Goal: Obtain resource: Download file/media

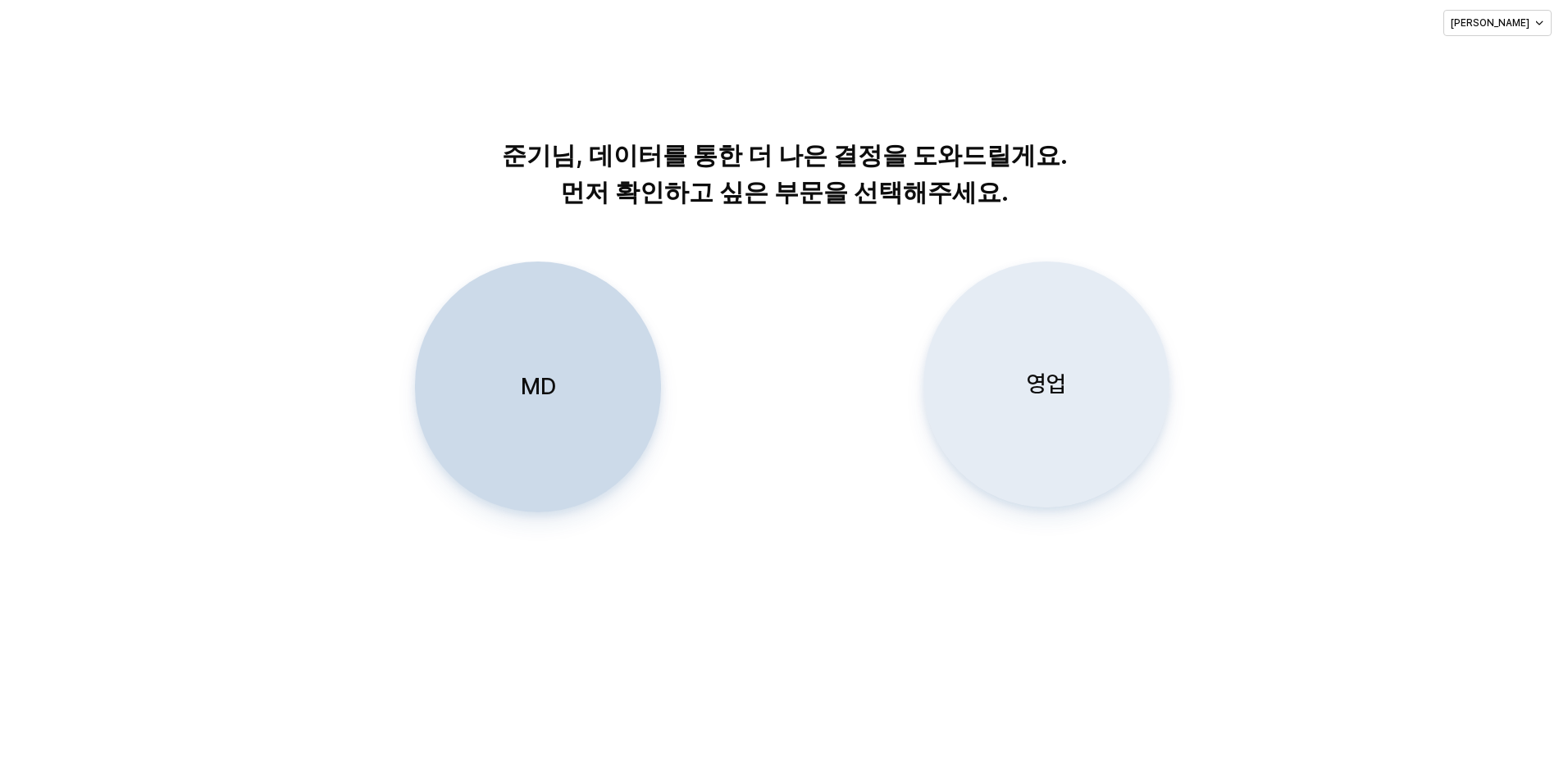
click at [1002, 320] on div "영업" at bounding box center [1046, 384] width 231 height 245
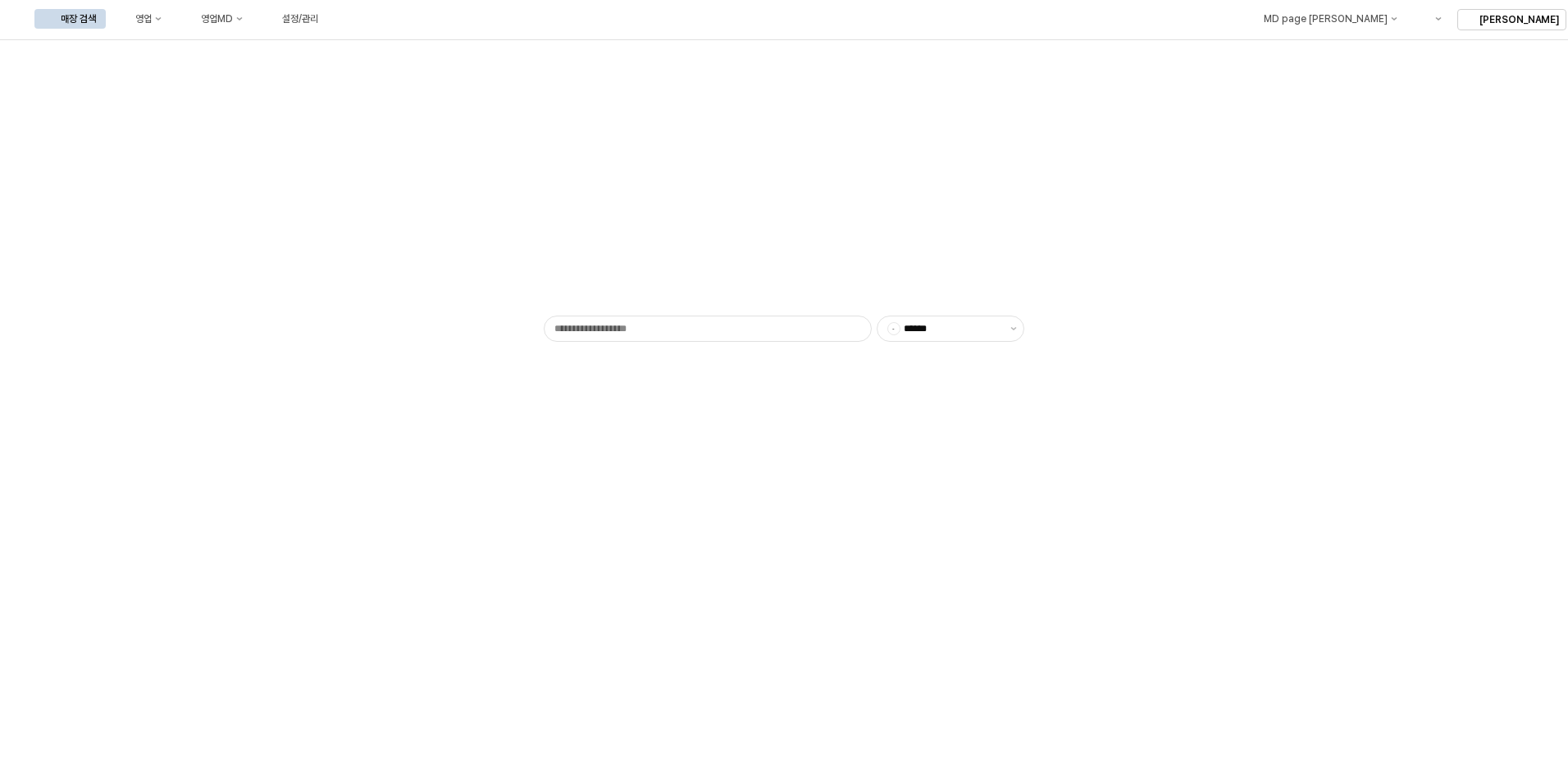
click at [294, 8] on div "매장 검색 영업 영업MD 설정/관리" at bounding box center [181, 19] width 294 height 34
click at [171, 10] on button "영업" at bounding box center [140, 19] width 62 height 20
click at [308, 76] on div "매장상세 현황" at bounding box center [323, 77] width 86 height 13
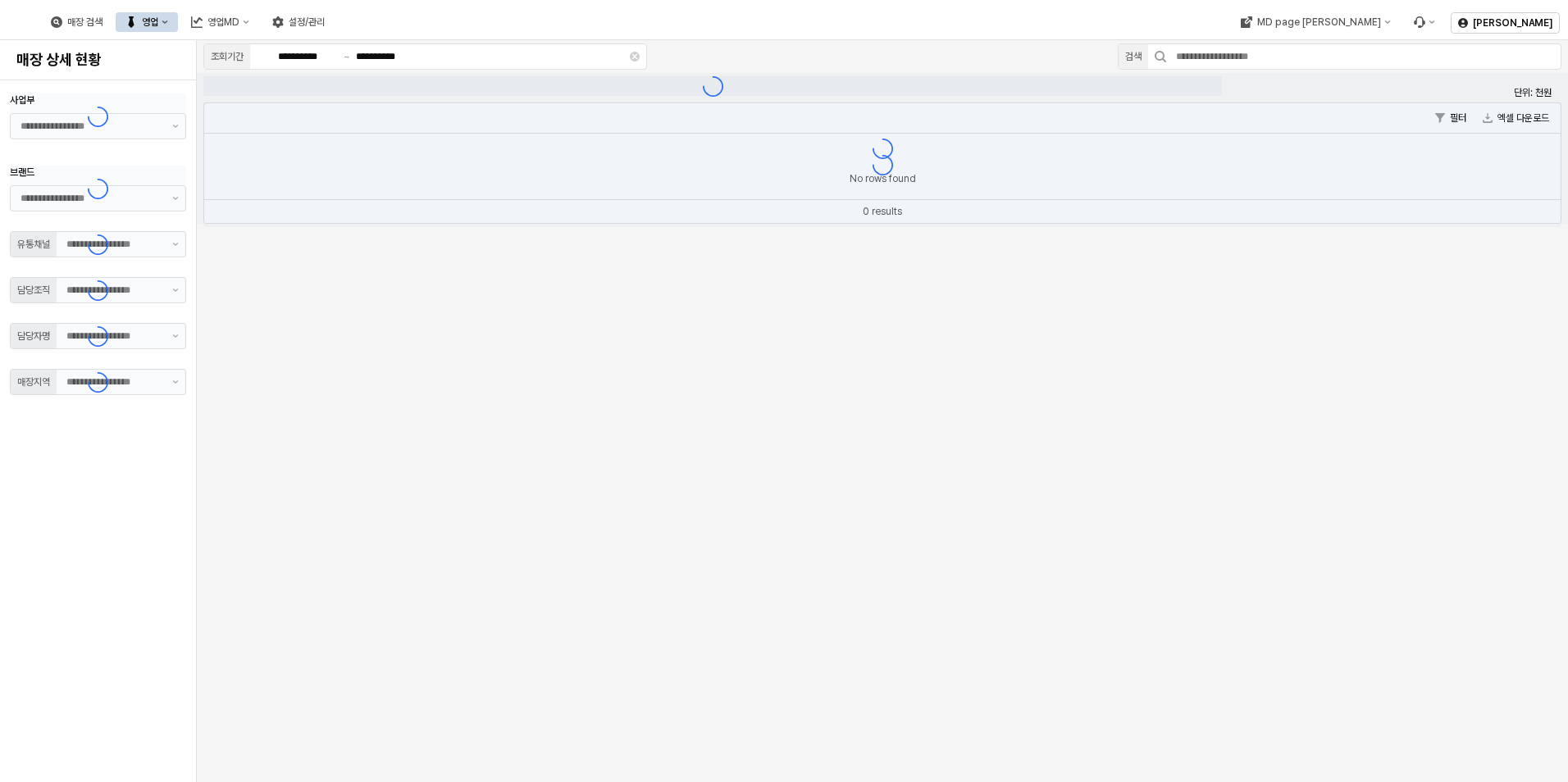
type input "**"
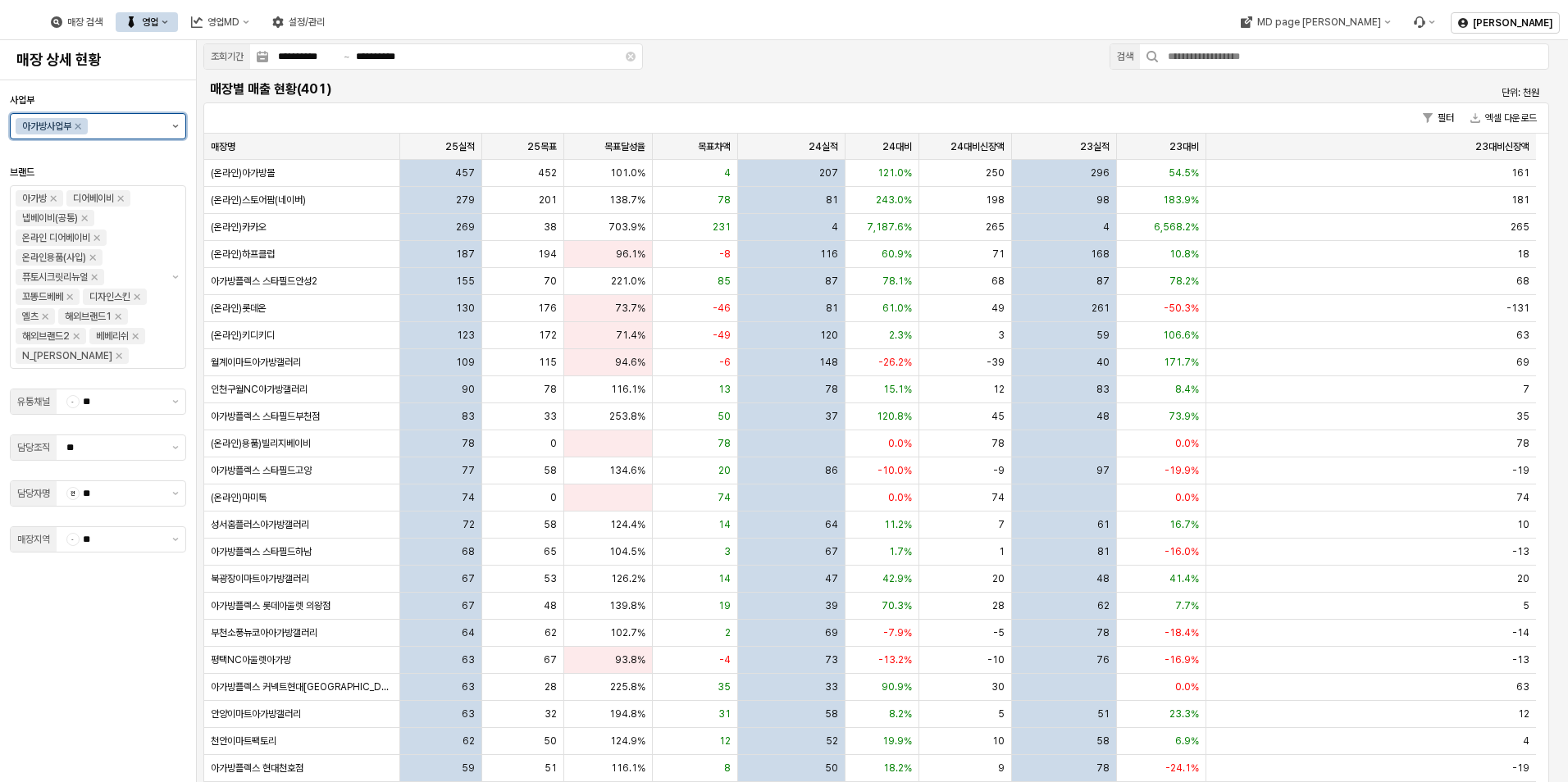
click at [179, 121] on button "제안 사항 표시" at bounding box center [176, 126] width 20 height 25
click at [143, 181] on div "DS 디즈니사업부" at bounding box center [93, 188] width 145 height 17
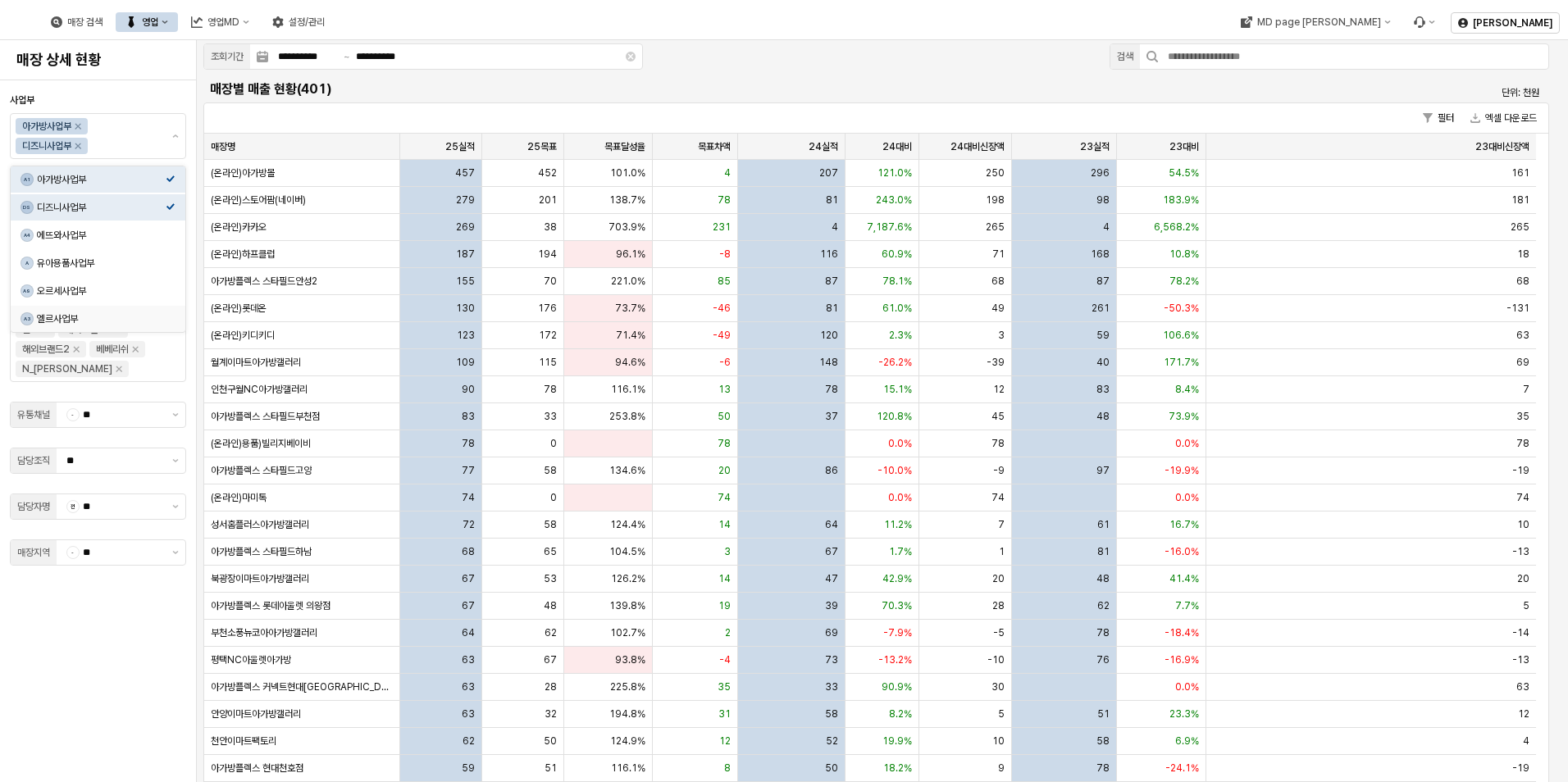
click at [86, 635] on div "사업부 아가방사업부 디즈니사업부 브랜드 아가방 디어베이비 냅베이비(공통) 온라인 디어베이비 온라인용품(사입) 퓨토시크릿리뉴얼 꼬똥드베베 디자인…" at bounding box center [98, 430] width 177 height 689
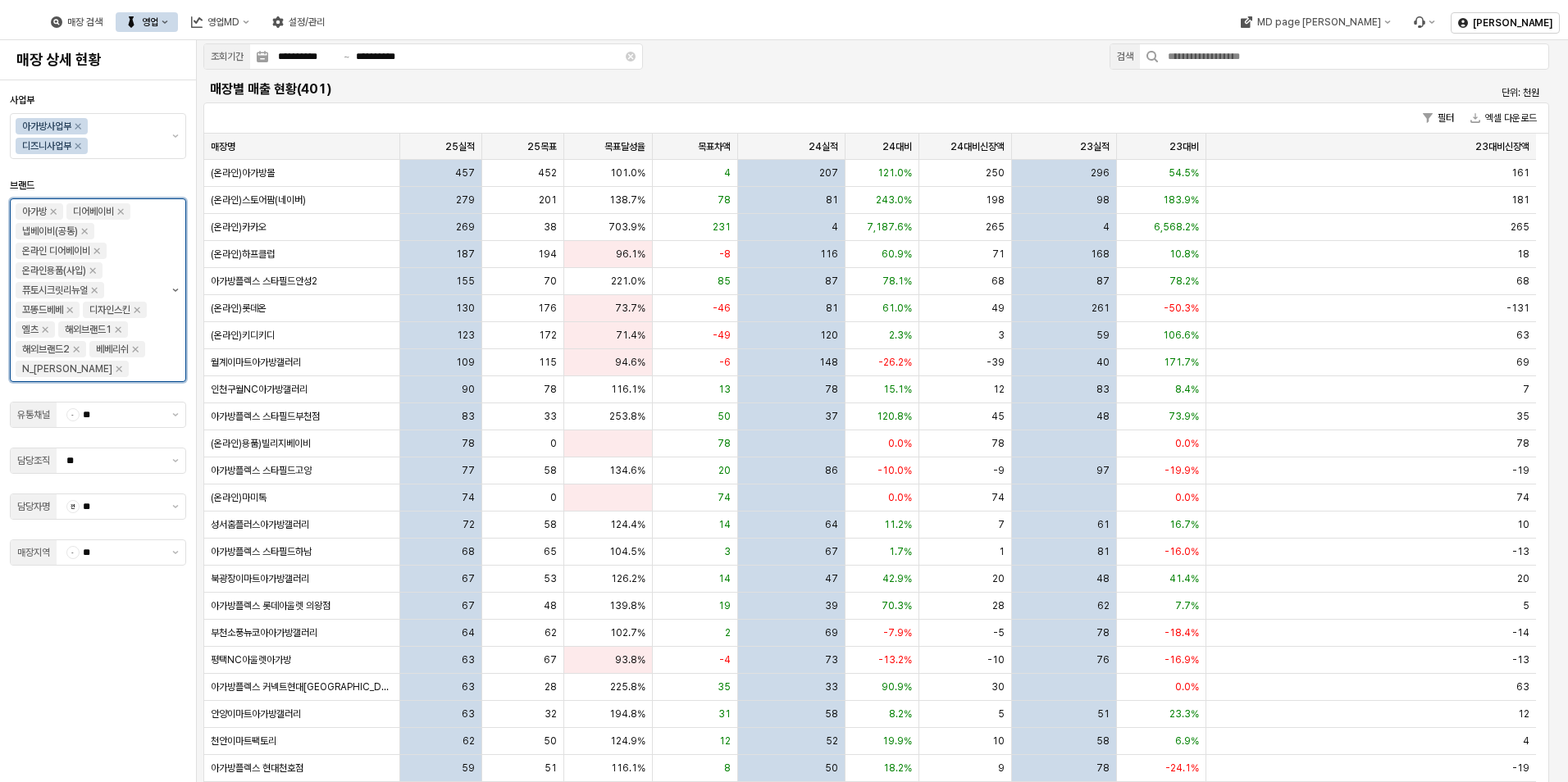
click at [172, 307] on button "제안 사항 표시" at bounding box center [176, 290] width 20 height 182
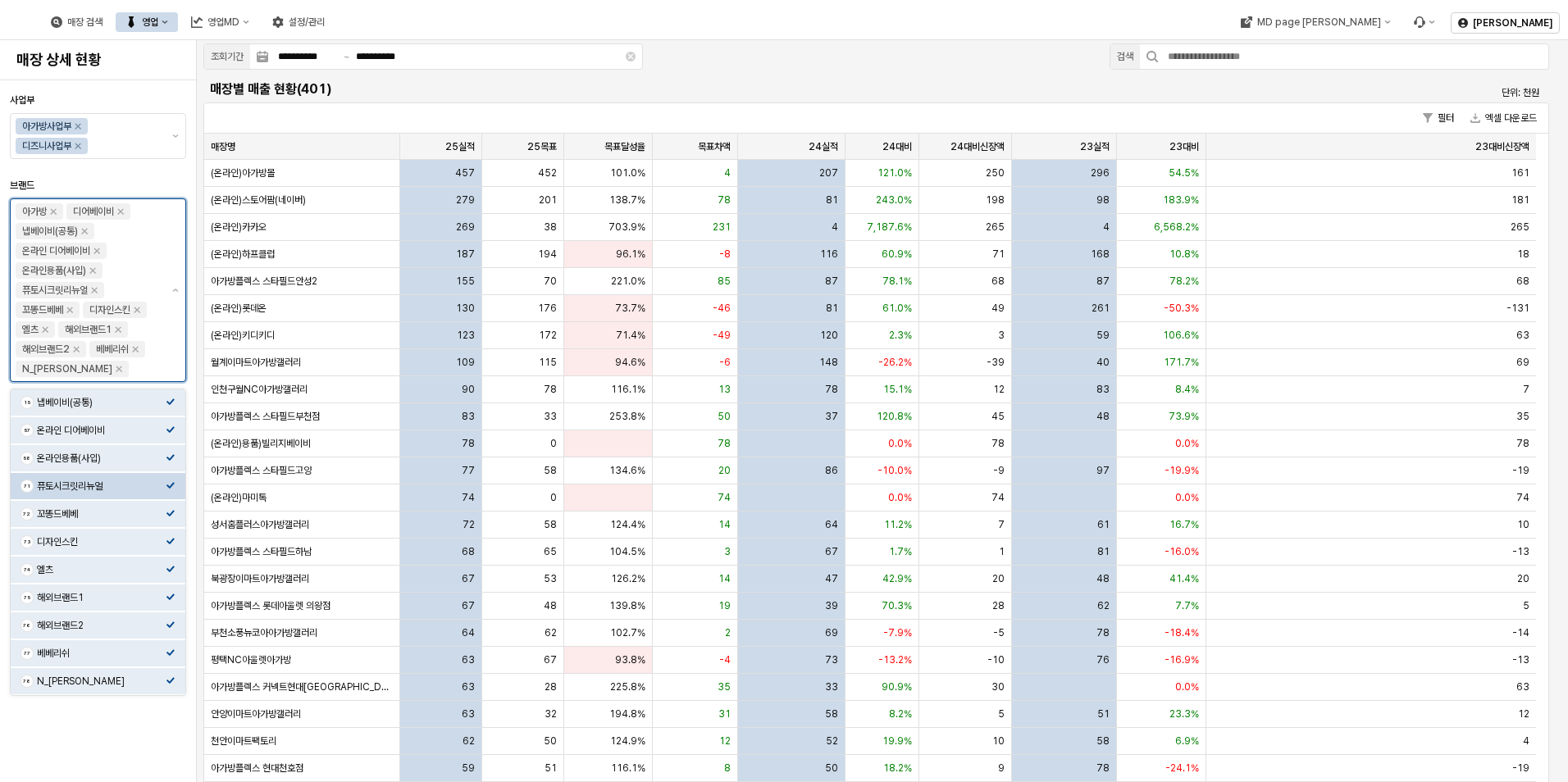
scroll to position [83, 0]
click at [144, 683] on div "디즈니베이비" at bounding box center [101, 682] width 129 height 13
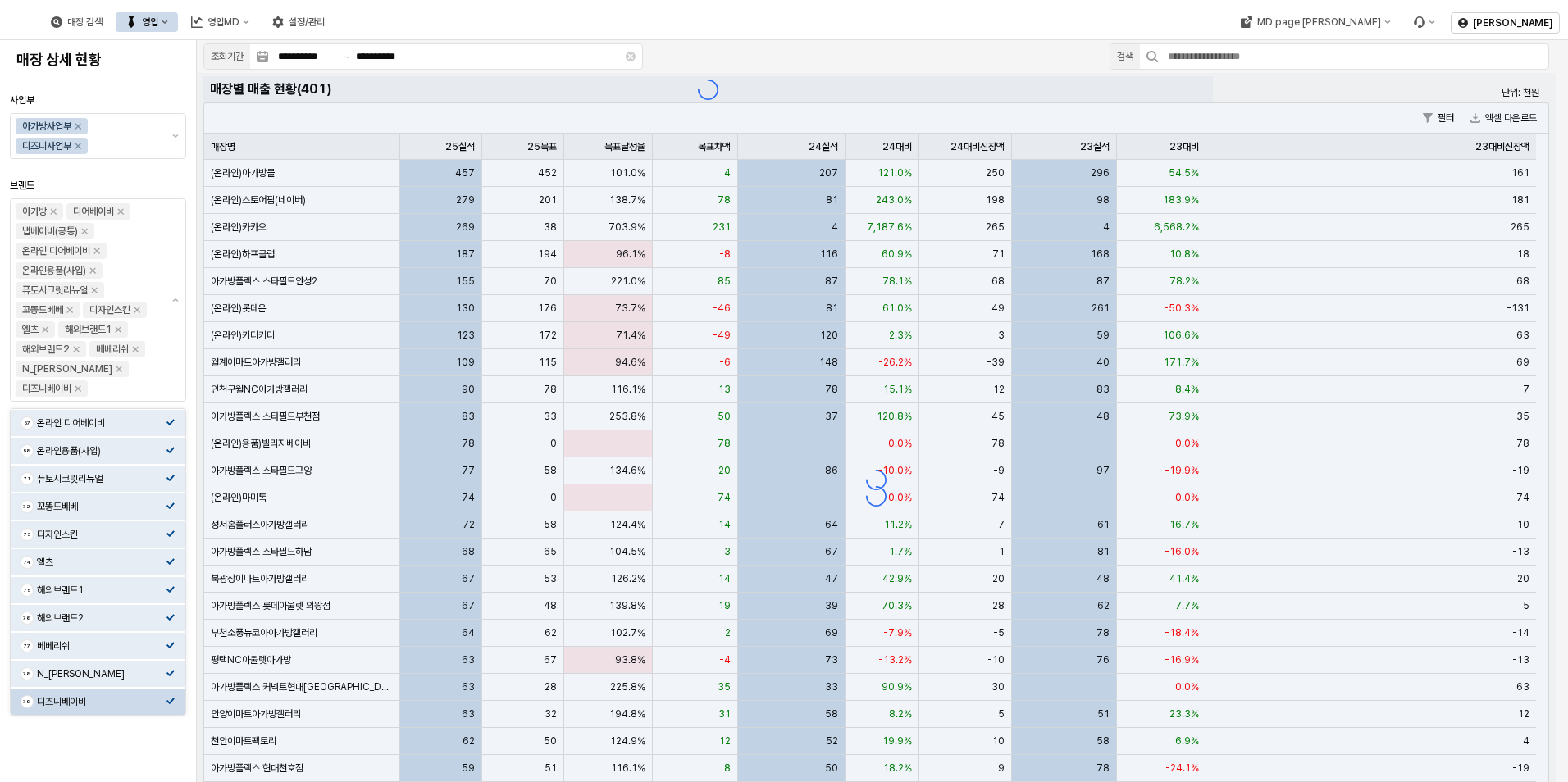
click at [115, 762] on div "사업부 아가방사업부 디즈니사업부 브랜드 아가방 디어베이비 냅베이비(공통) 온라인 디어베이비 온라인용품(사입) 퓨토시크릿리뉴얼 꼬똥드베베 디자인…" at bounding box center [98, 430] width 177 height 689
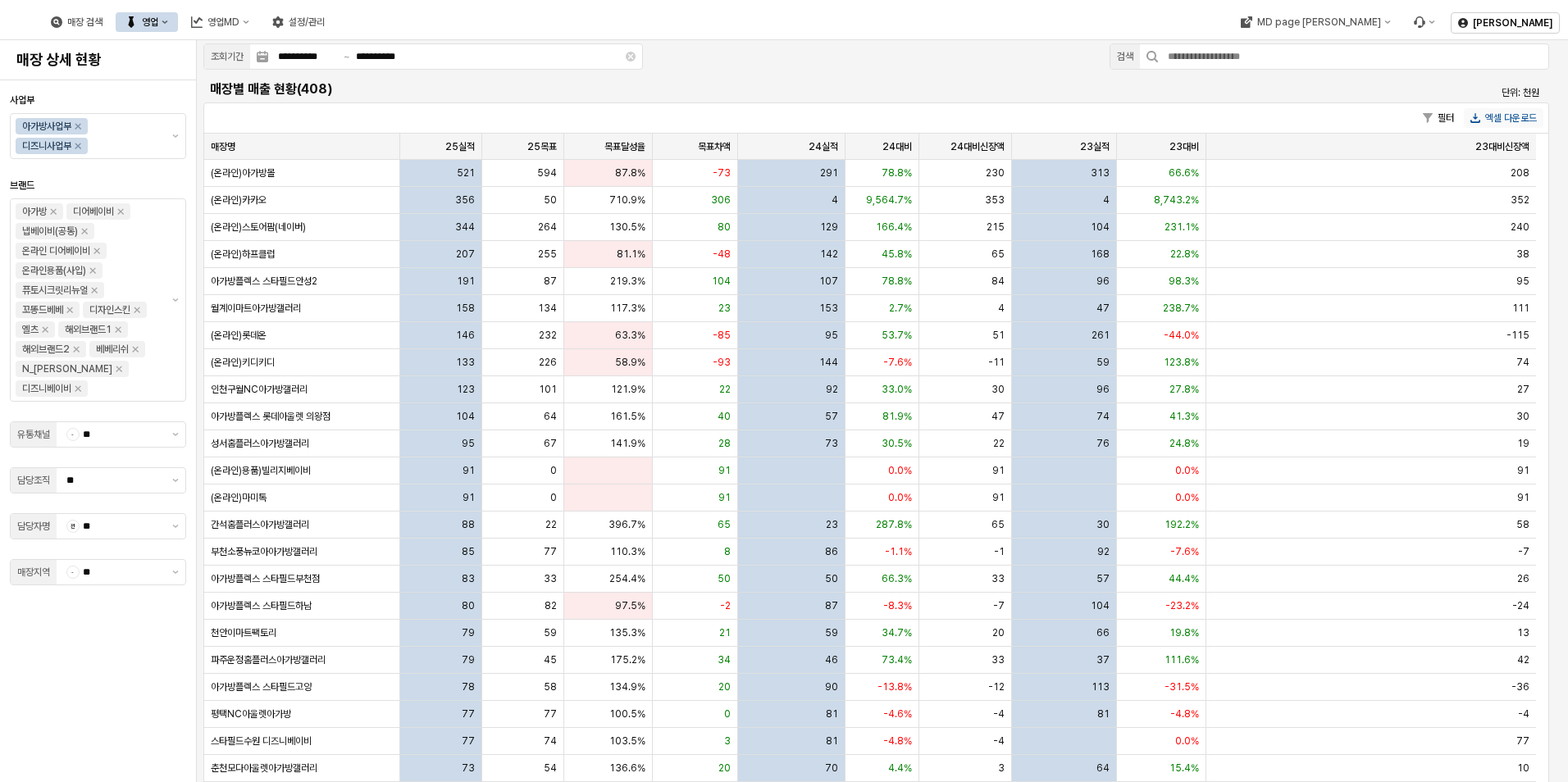
click at [1535, 117] on button "엑셀 다운로드" at bounding box center [1503, 118] width 80 height 20
click at [469, 93] on h5 "매장별 매출 현황(408)" at bounding box center [708, 89] width 996 height 17
